Goal: Task Accomplishment & Management: Manage account settings

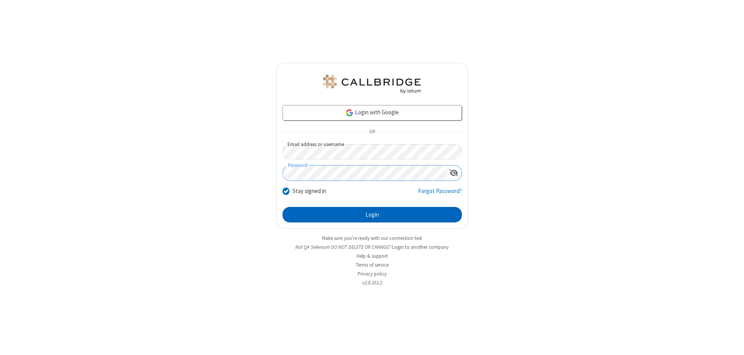
click at [372, 215] on button "Login" at bounding box center [372, 215] width 179 height 16
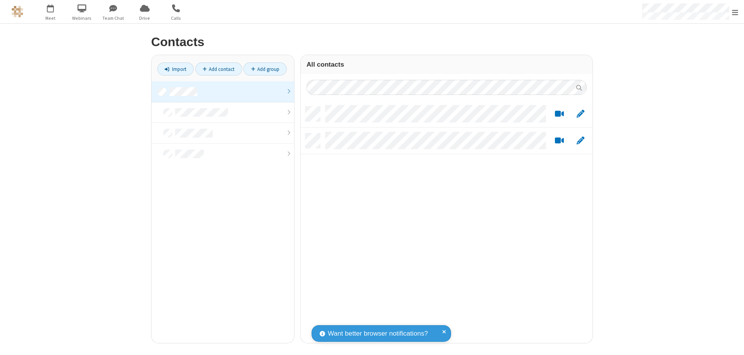
scroll to position [236, 286]
click at [223, 91] on link at bounding box center [223, 91] width 143 height 21
click at [219, 69] on link "Add contact" at bounding box center [218, 68] width 47 height 13
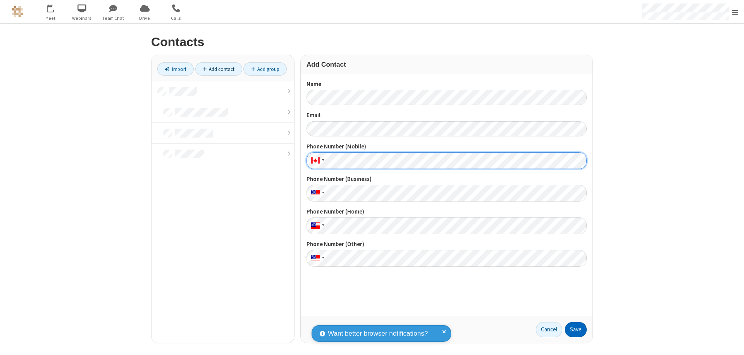
click at [576, 329] on button "Save" at bounding box center [576, 330] width 22 height 16
